Goal: Find specific page/section

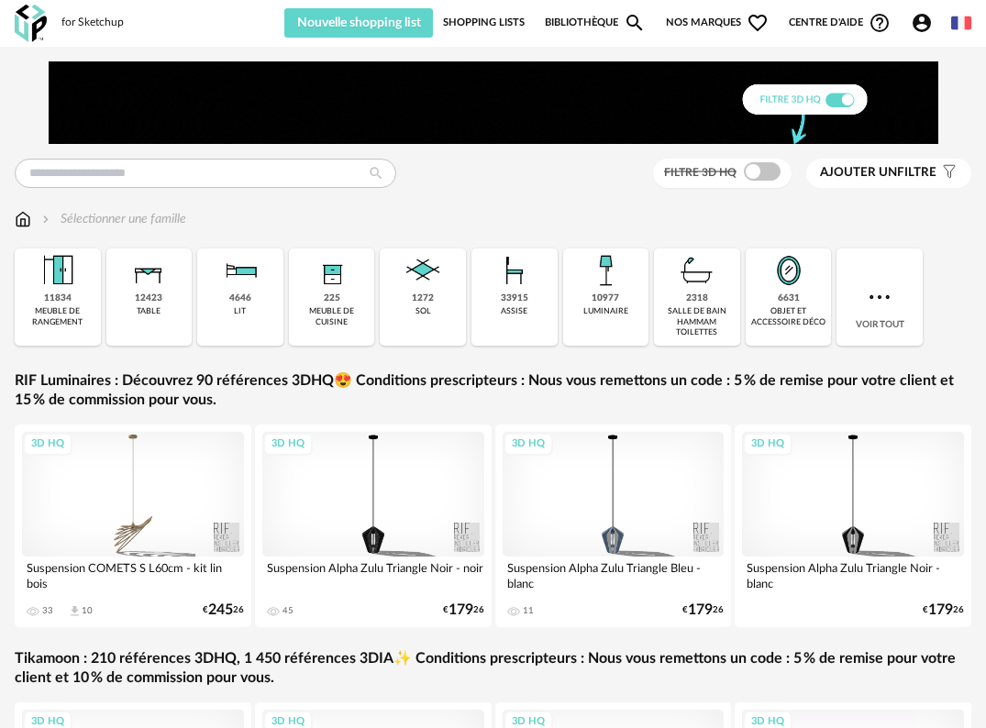
click at [458, 30] on link "Shopping Lists" at bounding box center [484, 22] width 82 height 29
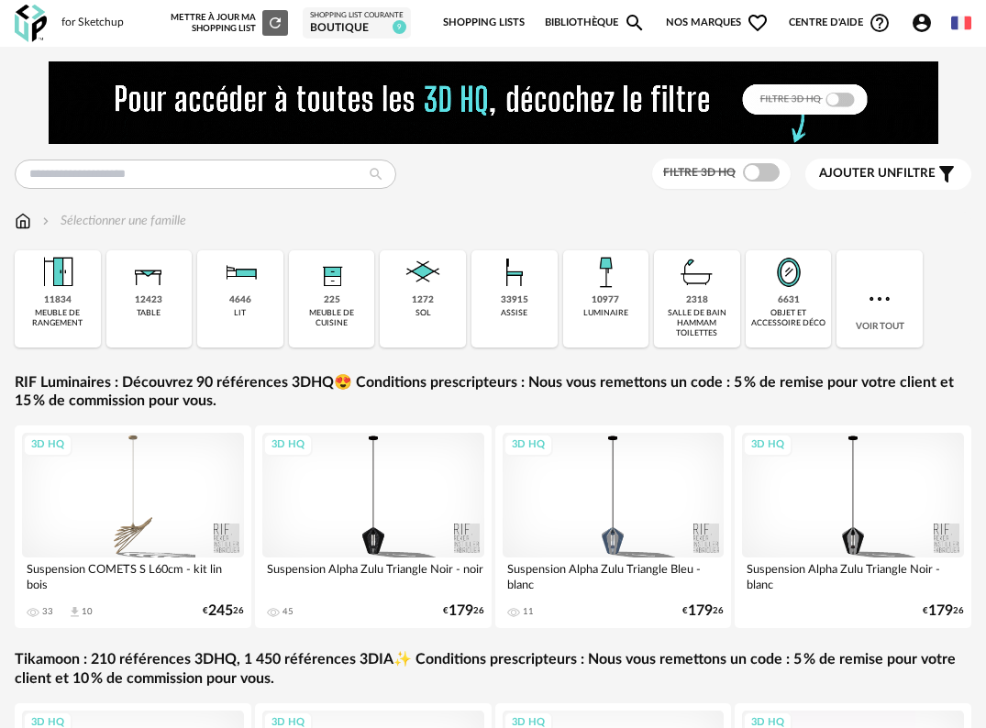
click at [338, 26] on div "boutique" at bounding box center [357, 28] width 94 height 15
